Goal: Information Seeking & Learning: Learn about a topic

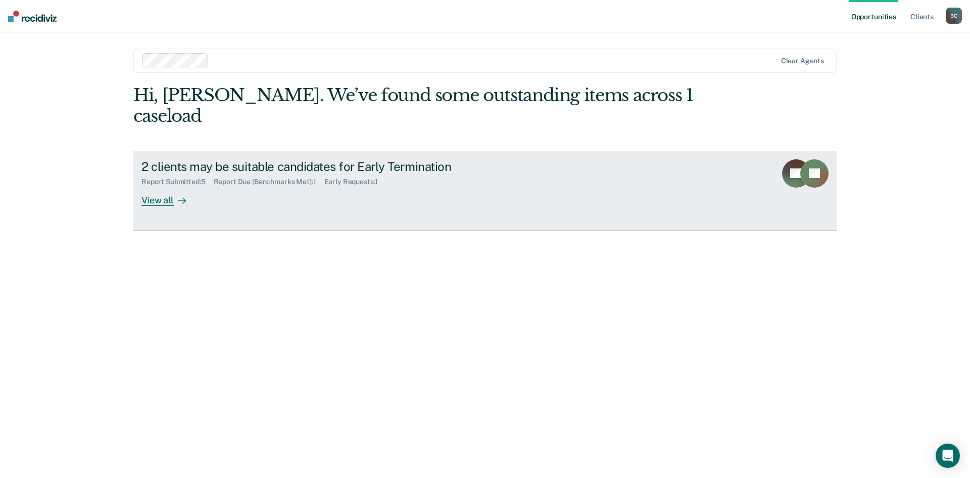
click at [169, 186] on div "View all" at bounding box center [170, 196] width 57 height 20
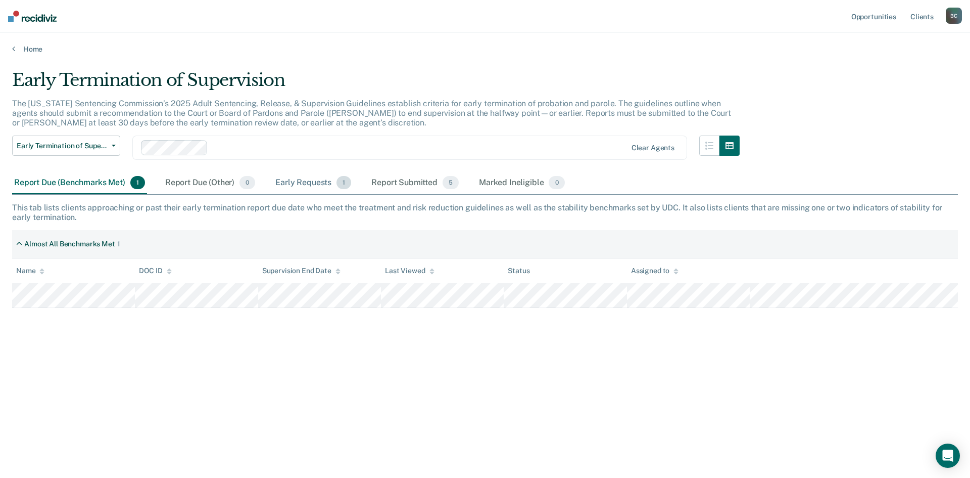
click at [310, 182] on div "Early Requests 1" at bounding box center [313, 183] width 80 height 22
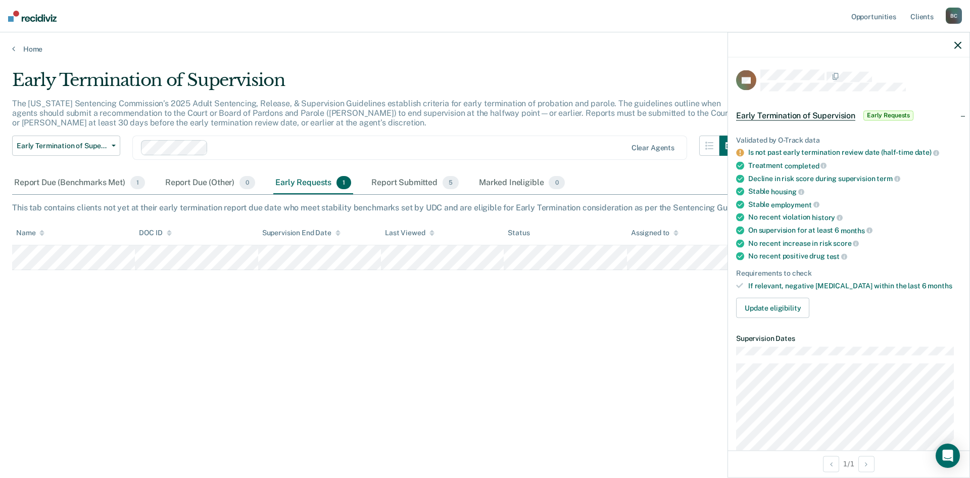
click at [521, 340] on div "Early Termination of Supervision The [US_STATE] Sentencing Commission’s 2025 Ad…" at bounding box center [485, 236] width 946 height 332
click at [630, 72] on div "Early Termination of Supervision" at bounding box center [376, 84] width 728 height 29
click at [104, 181] on div "Report Due (Benchmarks Met) 1" at bounding box center [79, 183] width 135 height 22
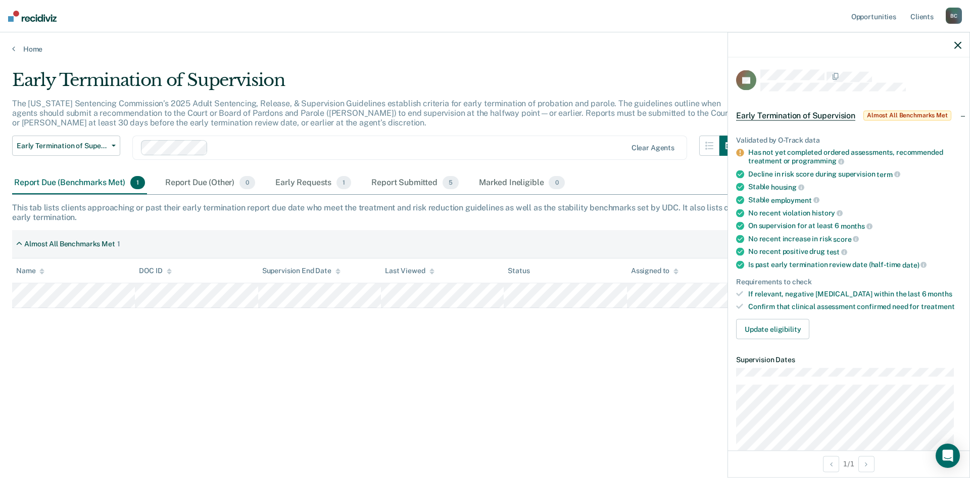
click at [406, 94] on div "Early Termination of Supervision" at bounding box center [376, 84] width 728 height 29
